Goal: Task Accomplishment & Management: Manage account settings

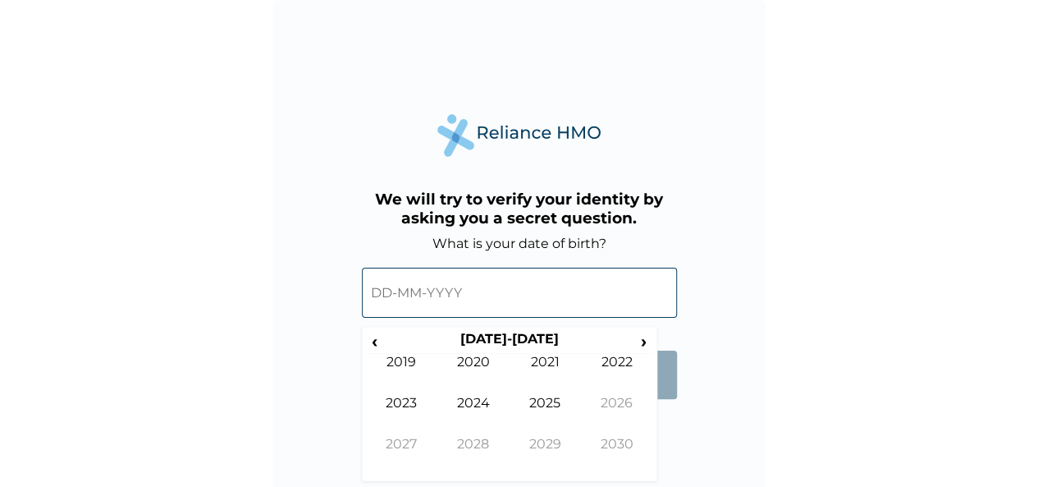
click at [391, 295] on input "text" at bounding box center [519, 292] width 315 height 50
click at [668, 410] on form "What is your date of birth? ‹ 2020-2029 › 2019 2020 2021 2022 2023 2024 2025 20…" at bounding box center [519, 325] width 315 height 180
click at [375, 342] on span "‹" at bounding box center [374, 341] width 17 height 21
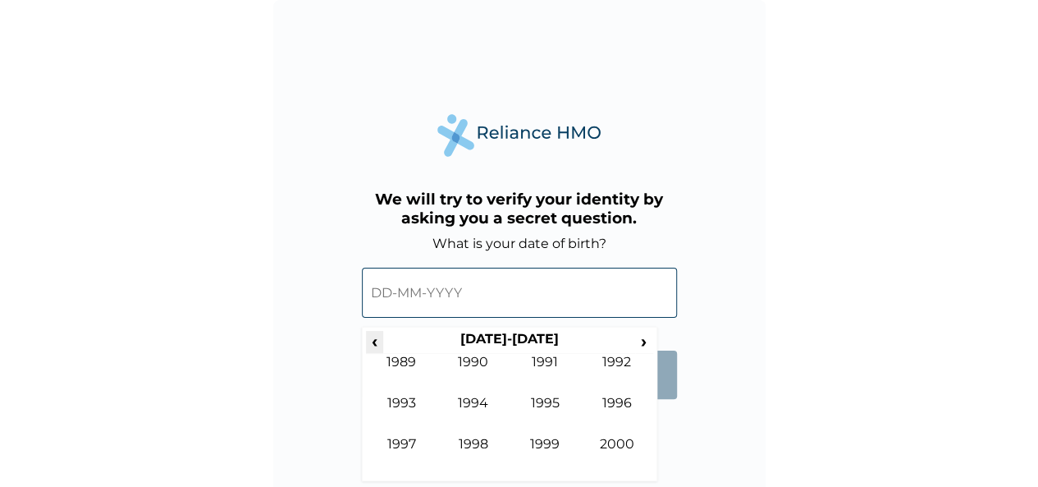
click at [375, 342] on span "‹" at bounding box center [374, 341] width 17 height 21
click at [540, 403] on td "1985" at bounding box center [546, 415] width 72 height 41
click at [473, 403] on td "Jun" at bounding box center [473, 415] width 72 height 41
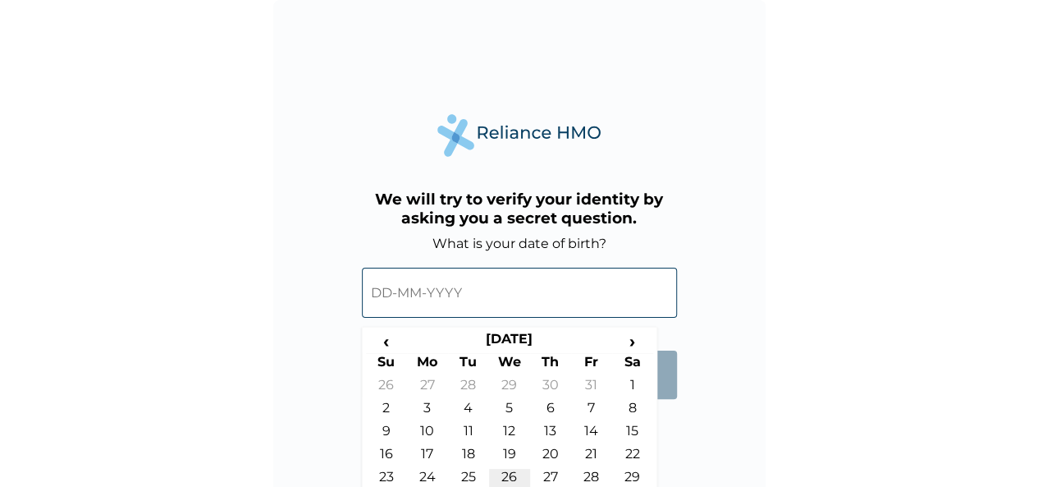
click at [513, 472] on td "26" at bounding box center [509, 479] width 41 height 23
type input "26-06-1985"
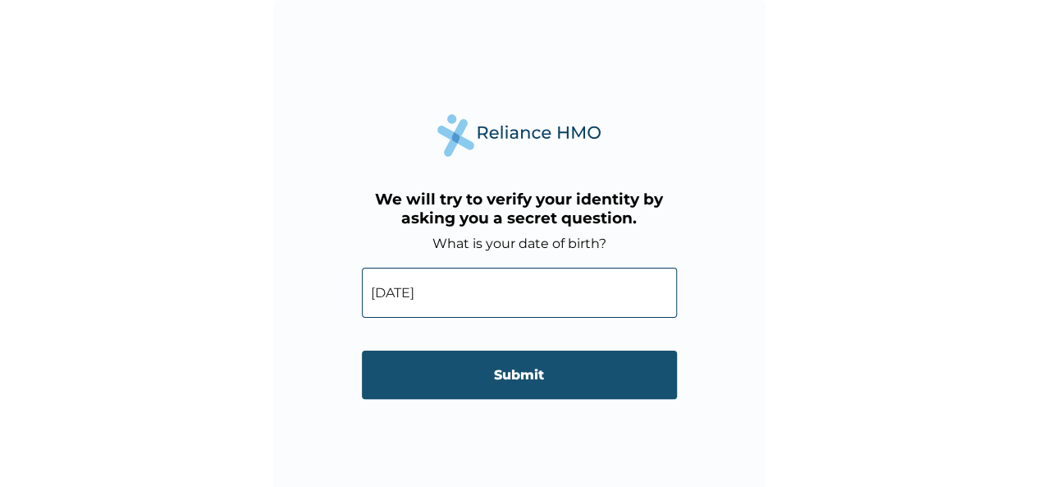
click at [520, 374] on input "Submit" at bounding box center [519, 374] width 315 height 48
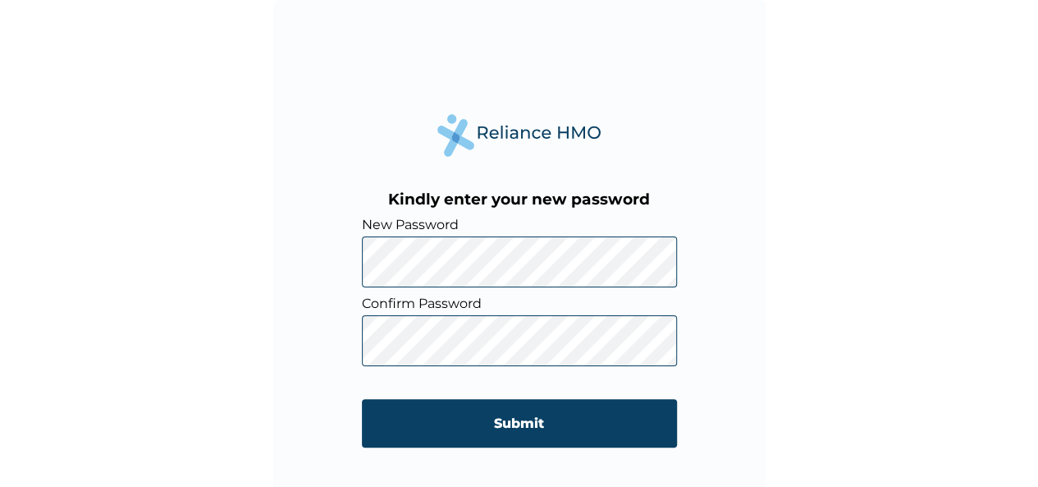
click at [742, 387] on div "Kindly enter your new password New Password Confirm Password Submit" at bounding box center [519, 246] width 492 height 492
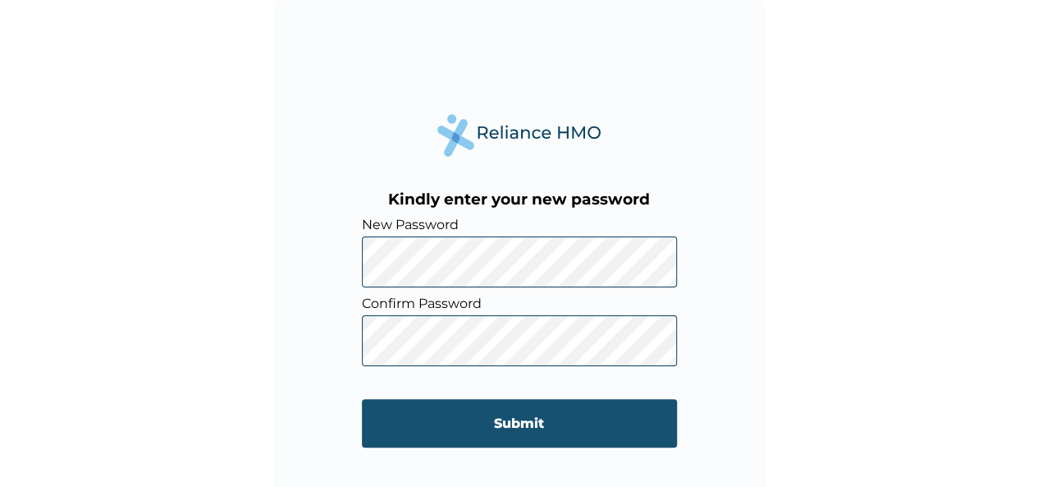
click at [540, 421] on input "Submit" at bounding box center [519, 423] width 315 height 48
